Goal: Information Seeking & Learning: Learn about a topic

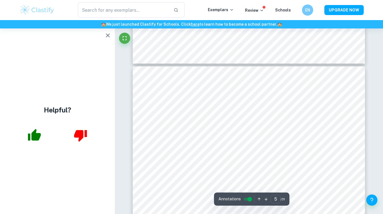
scroll to position [1257, 0]
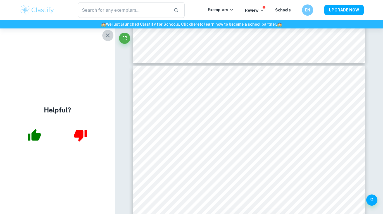
click at [108, 35] on icon "button" at bounding box center [107, 35] width 7 height 7
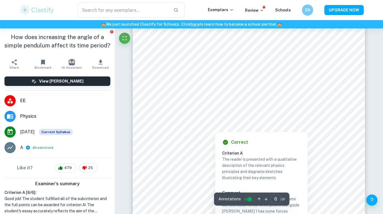
scroll to position [1615, 0]
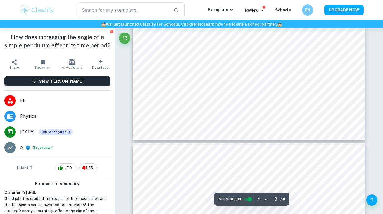
type input "4"
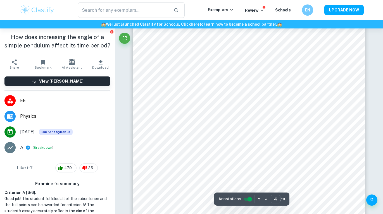
scroll to position [1070, 0]
